Goal: Navigation & Orientation: Find specific page/section

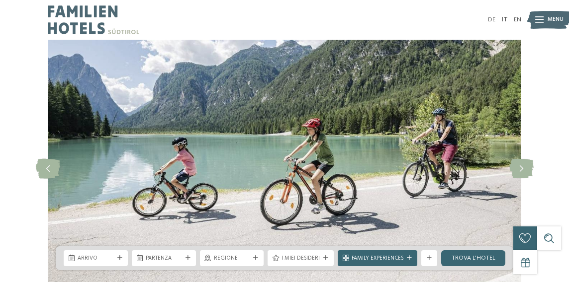
click at [522, 170] on icon at bounding box center [521, 169] width 24 height 20
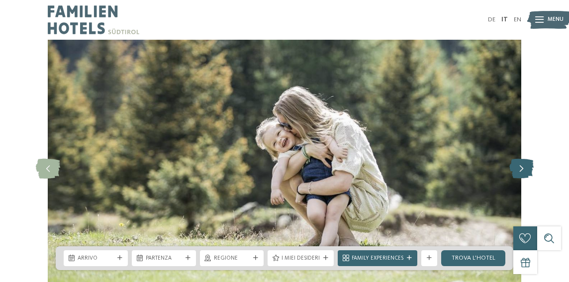
click at [522, 168] on icon at bounding box center [521, 169] width 24 height 20
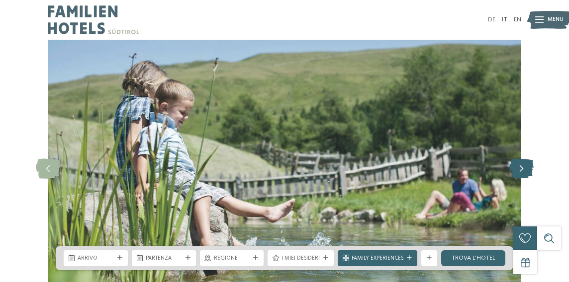
click at [522, 168] on icon at bounding box center [521, 169] width 24 height 20
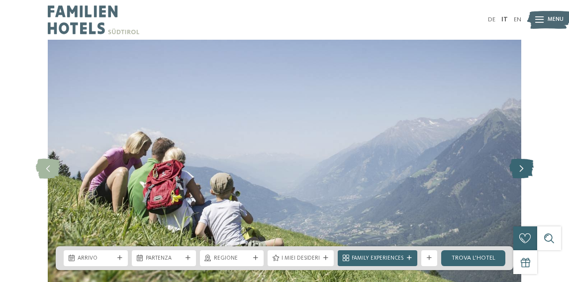
click at [519, 170] on icon at bounding box center [521, 169] width 24 height 20
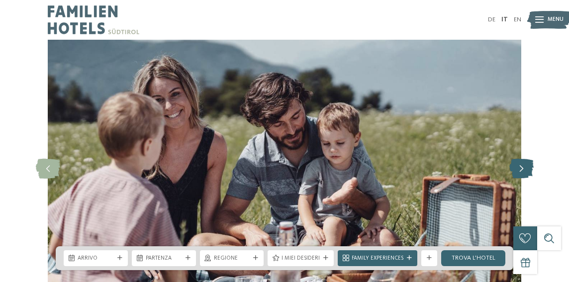
click at [519, 170] on icon at bounding box center [521, 169] width 24 height 20
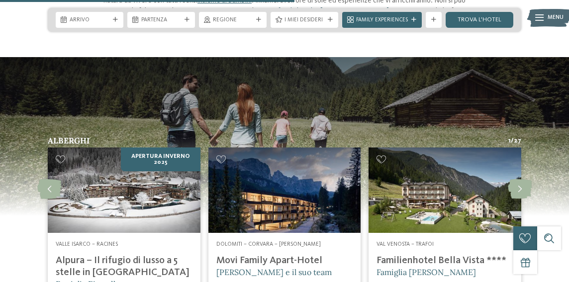
scroll to position [1093, 0]
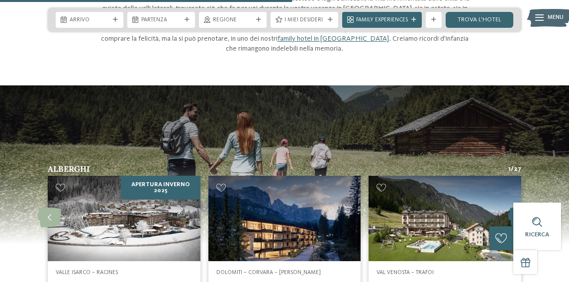
click at [518, 208] on icon at bounding box center [520, 218] width 24 height 20
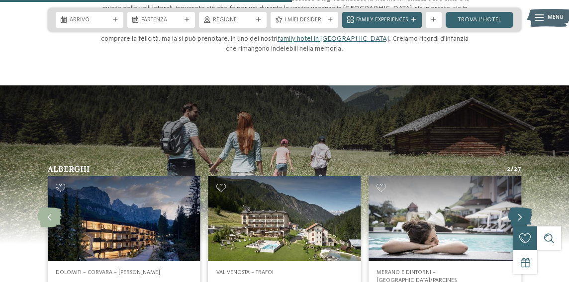
click at [518, 208] on icon at bounding box center [520, 218] width 24 height 20
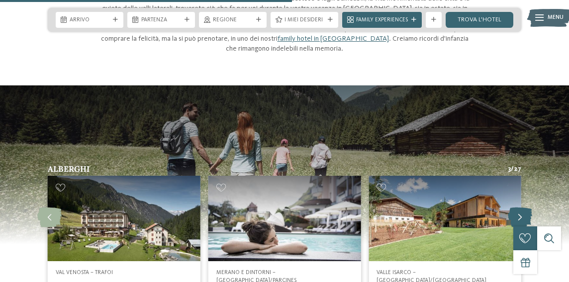
click at [518, 208] on icon at bounding box center [520, 218] width 24 height 20
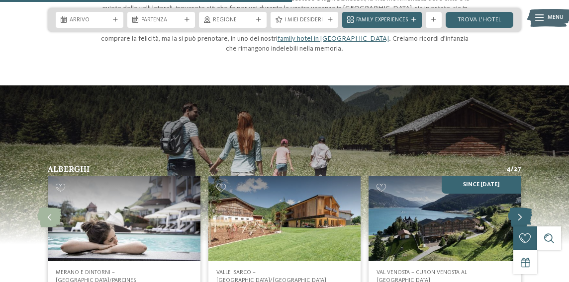
click at [518, 208] on icon at bounding box center [520, 218] width 24 height 20
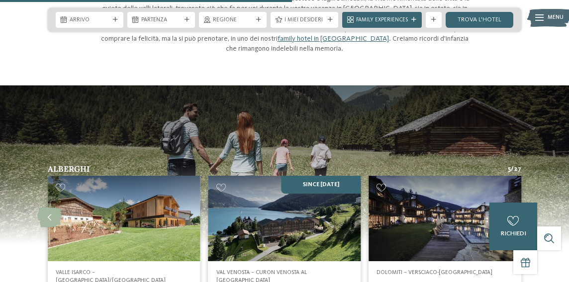
click at [518, 208] on icon at bounding box center [520, 218] width 24 height 20
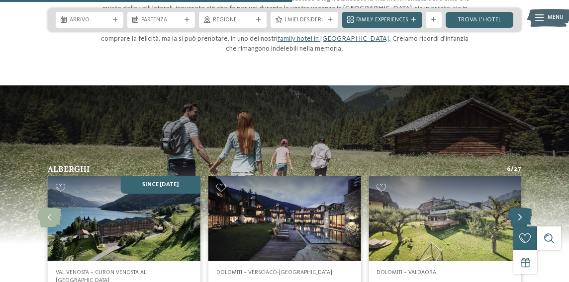
click at [518, 208] on icon at bounding box center [520, 218] width 24 height 20
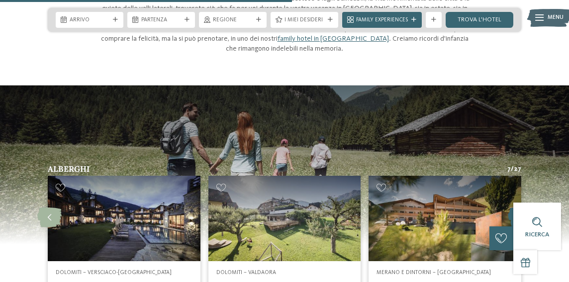
click at [518, 208] on icon at bounding box center [520, 218] width 24 height 20
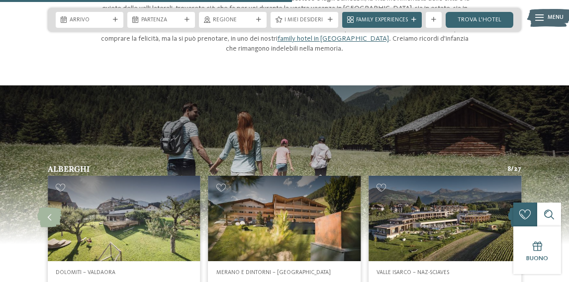
click at [518, 208] on icon at bounding box center [520, 218] width 24 height 20
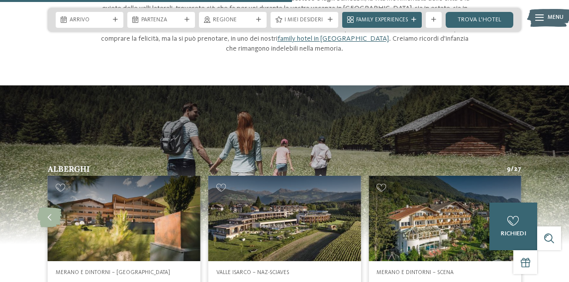
click at [518, 208] on icon at bounding box center [520, 218] width 24 height 20
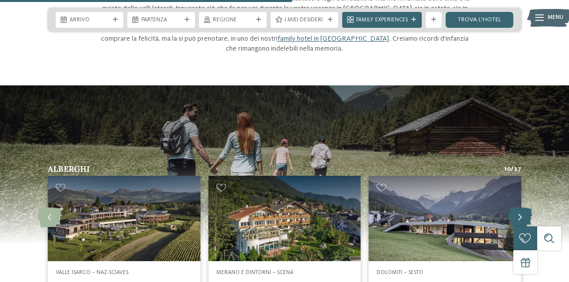
click at [518, 208] on icon at bounding box center [520, 218] width 24 height 20
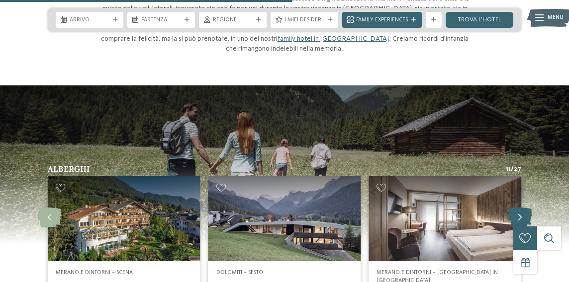
click at [518, 208] on icon at bounding box center [520, 218] width 24 height 20
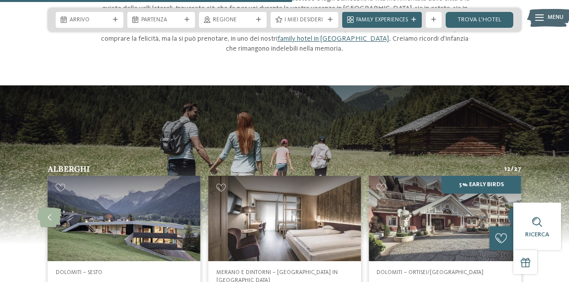
click at [518, 208] on icon at bounding box center [520, 218] width 24 height 20
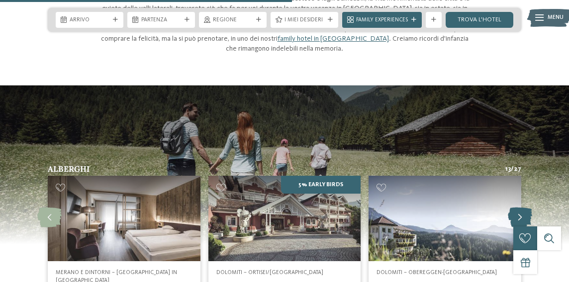
click at [518, 208] on icon at bounding box center [520, 218] width 24 height 20
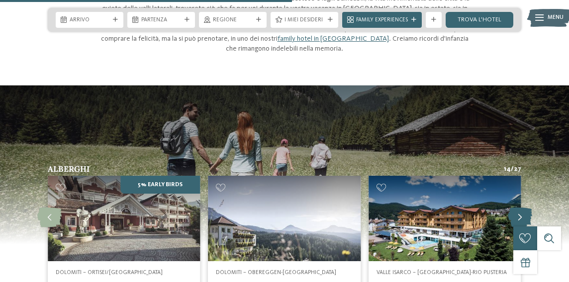
click at [518, 208] on icon at bounding box center [520, 218] width 24 height 20
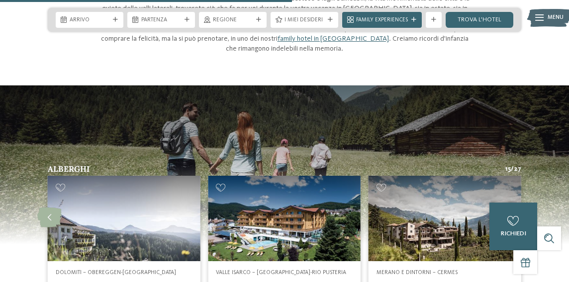
click at [518, 208] on icon at bounding box center [520, 218] width 24 height 20
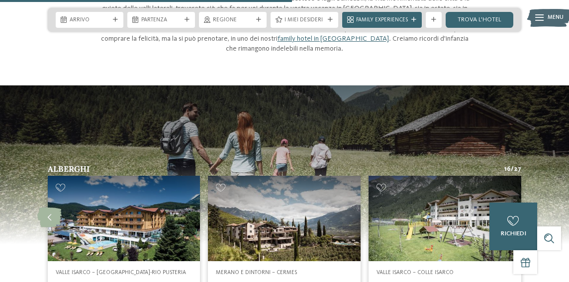
click at [518, 208] on icon at bounding box center [520, 218] width 24 height 20
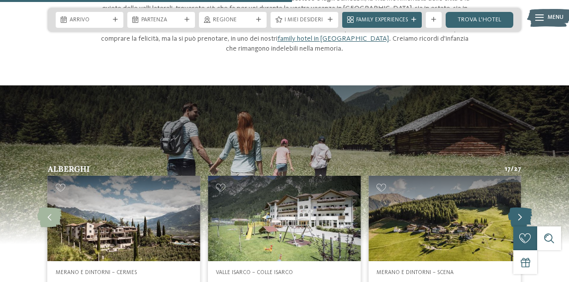
click at [518, 208] on icon at bounding box center [520, 218] width 24 height 20
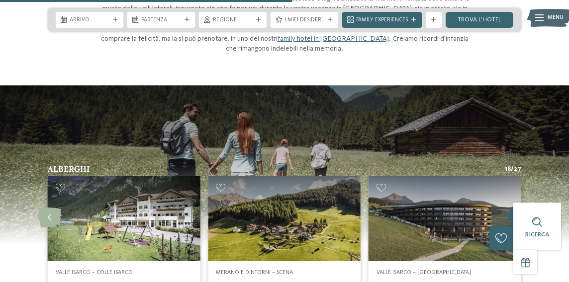
click at [518, 208] on icon at bounding box center [520, 218] width 24 height 20
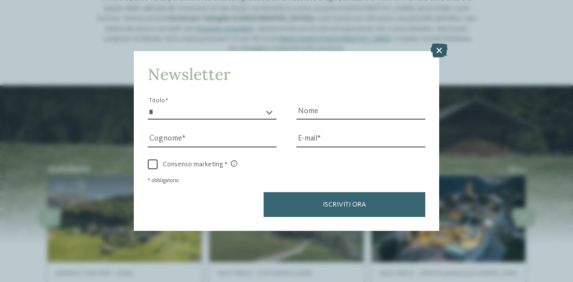
click at [438, 44] on icon at bounding box center [439, 51] width 17 height 14
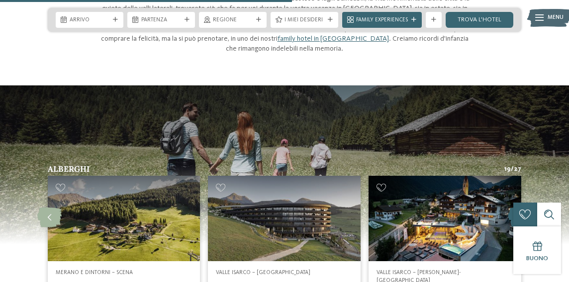
click at [516, 208] on icon at bounding box center [520, 218] width 24 height 20
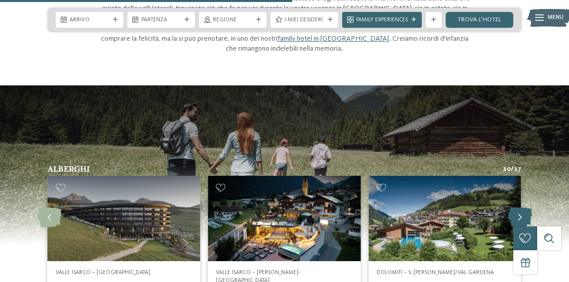
click at [516, 208] on icon at bounding box center [520, 218] width 24 height 20
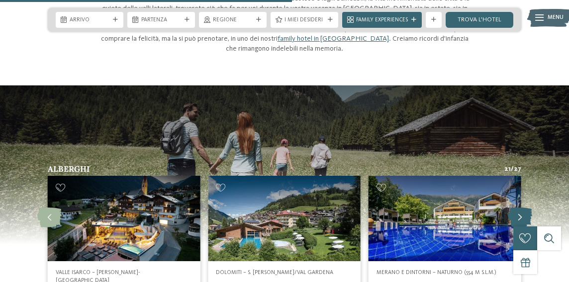
click at [516, 208] on icon at bounding box center [520, 218] width 24 height 20
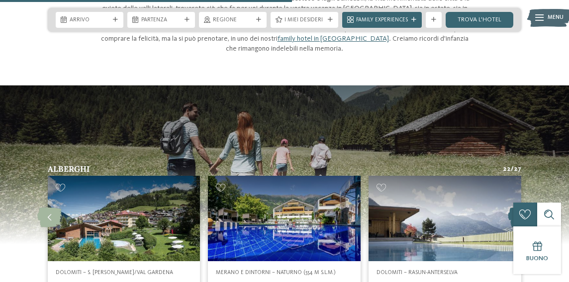
click at [516, 208] on icon at bounding box center [520, 218] width 24 height 20
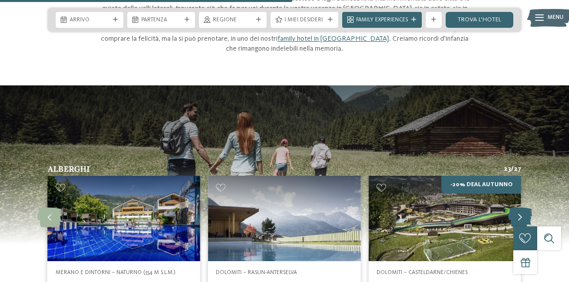
click at [516, 208] on icon at bounding box center [520, 218] width 24 height 20
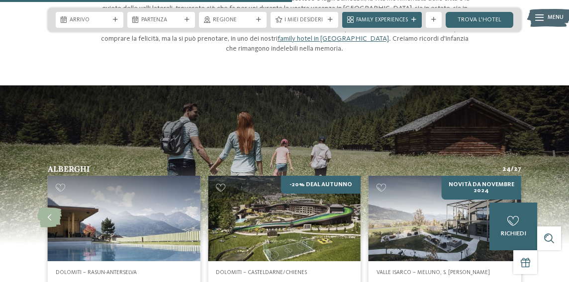
click at [516, 208] on icon at bounding box center [520, 218] width 24 height 20
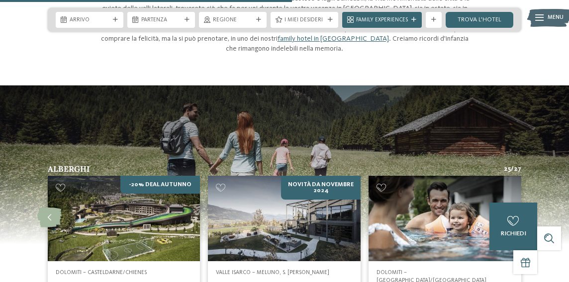
click at [516, 208] on icon at bounding box center [520, 218] width 24 height 20
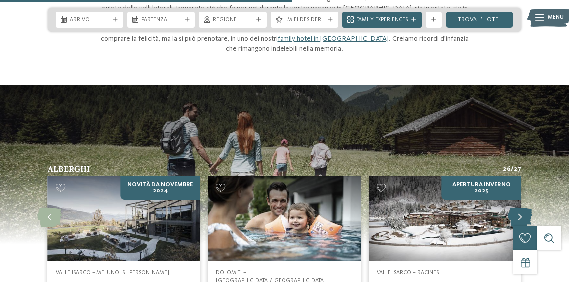
click at [516, 208] on icon at bounding box center [520, 218] width 24 height 20
